Goal: Transaction & Acquisition: Purchase product/service

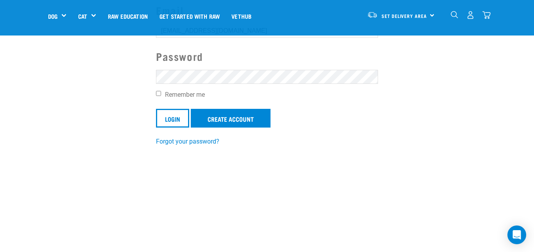
scroll to position [99, 0]
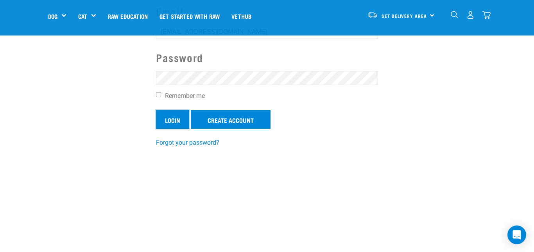
click at [164, 120] on input "Login" at bounding box center [172, 119] width 33 height 19
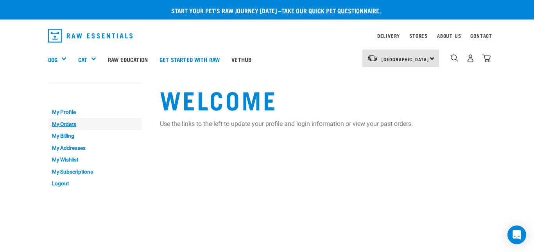
click at [56, 125] on link "My Orders" at bounding box center [95, 124] width 94 height 12
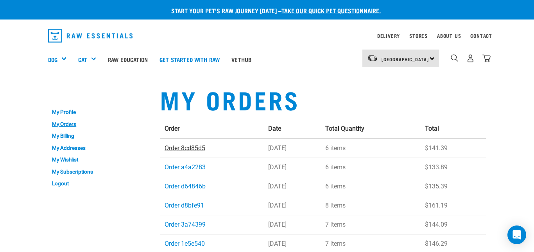
click at [186, 146] on link "Order 8cd85d5" at bounding box center [185, 148] width 41 height 7
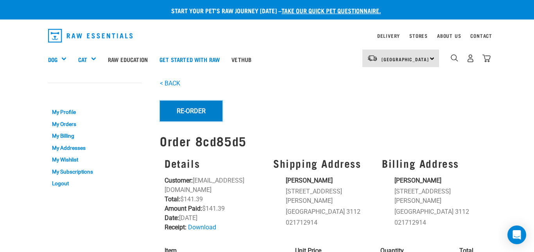
click at [182, 111] on button "Re-Order" at bounding box center [191, 111] width 63 height 20
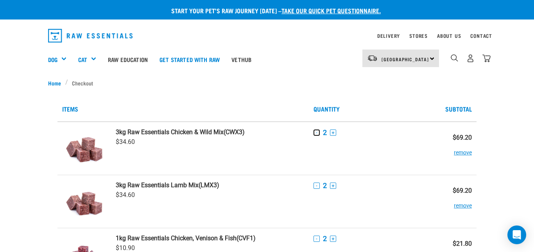
click at [317, 134] on button "-" at bounding box center [316, 133] width 6 height 6
click at [317, 188] on button "-" at bounding box center [316, 186] width 6 height 6
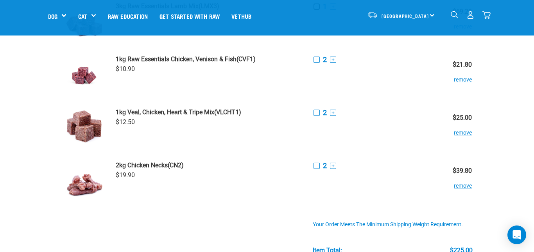
scroll to position [148, 0]
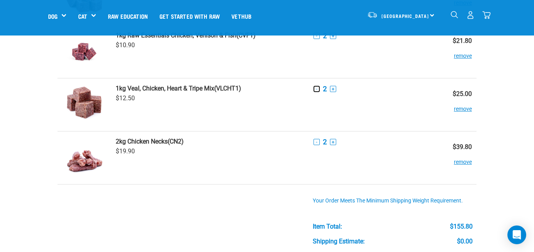
click at [315, 88] on button "-" at bounding box center [316, 89] width 6 height 6
click at [318, 144] on button "-" at bounding box center [316, 142] width 6 height 6
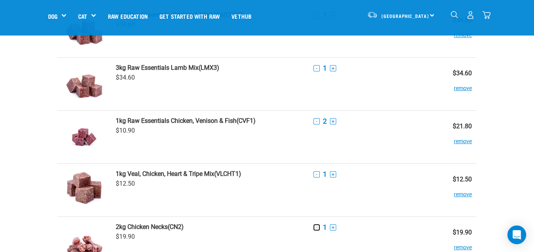
scroll to position [63, 0]
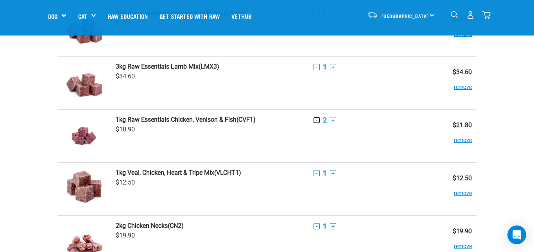
click at [315, 120] on button "-" at bounding box center [316, 120] width 6 height 6
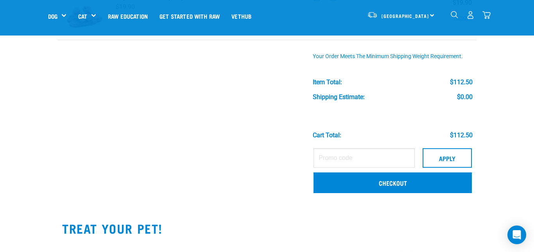
scroll to position [293, 0]
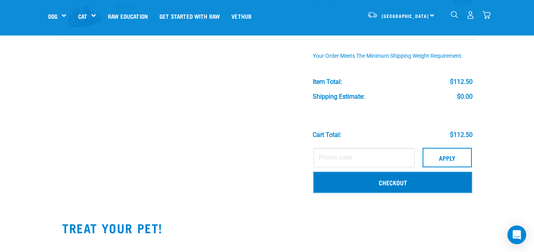
click at [392, 182] on link "Checkout" at bounding box center [392, 182] width 158 height 20
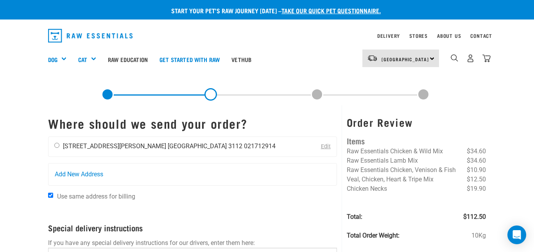
click at [57, 147] on input "radio" at bounding box center [56, 145] width 5 height 5
radio input "true"
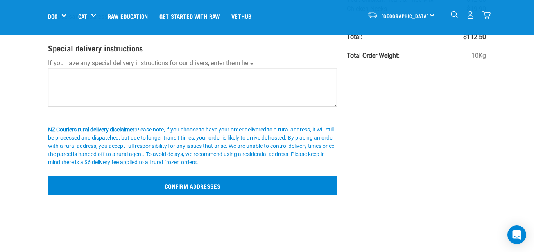
scroll to position [123, 0]
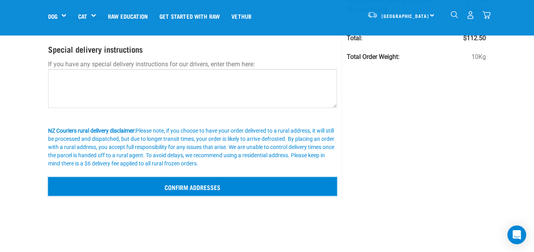
click at [186, 186] on input "Confirm addresses" at bounding box center [192, 186] width 289 height 19
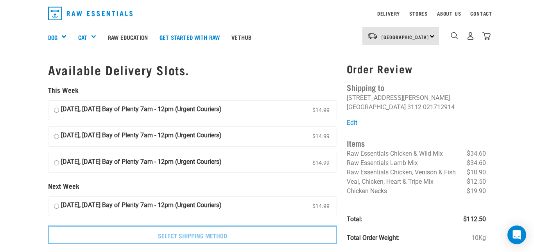
scroll to position [20, 0]
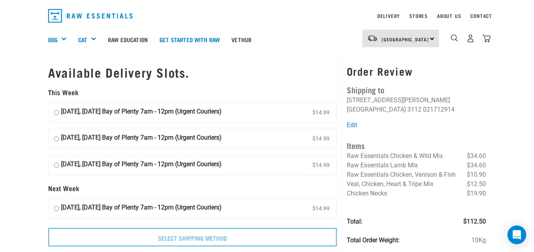
click at [56, 166] on input "05 September, Friday Bay of Plenty 7am - 12pm (Urgent Couriers) $14.99" at bounding box center [56, 166] width 5 height 12
radio input "true"
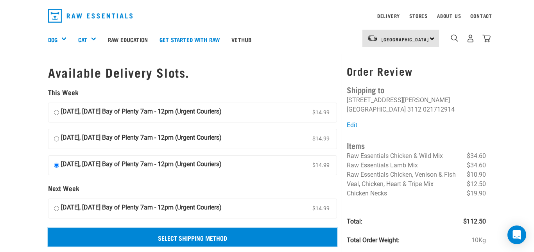
click at [199, 234] on input "Select Shipping Method" at bounding box center [192, 237] width 289 height 19
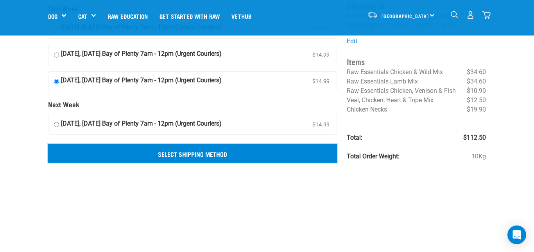
scroll to position [44, 0]
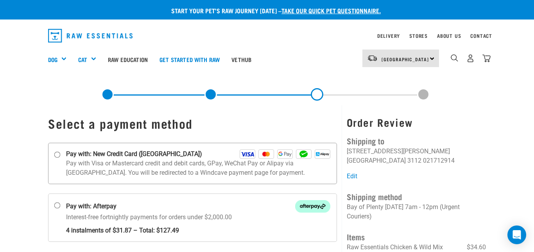
click at [59, 154] on input "Pay with: New Credit Card ([GEOGRAPHIC_DATA])" at bounding box center [57, 155] width 6 height 6
radio input "true"
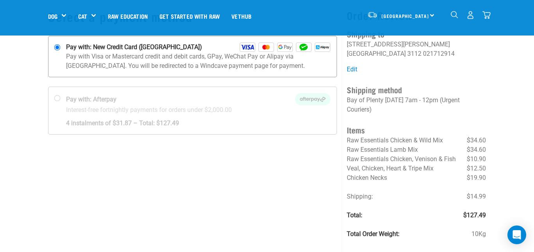
scroll to position [52, 0]
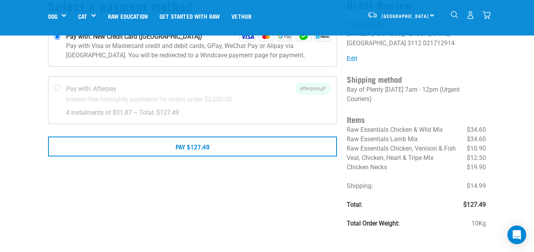
scroll to position [59, 0]
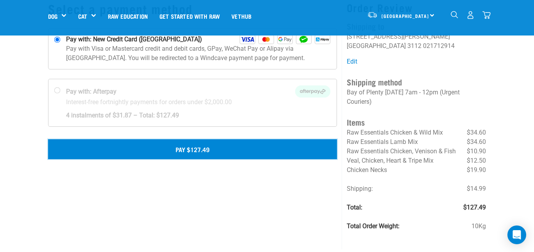
click at [183, 149] on button "Pay $127.49" at bounding box center [192, 150] width 289 height 20
